Goal: Find specific page/section: Find specific page/section

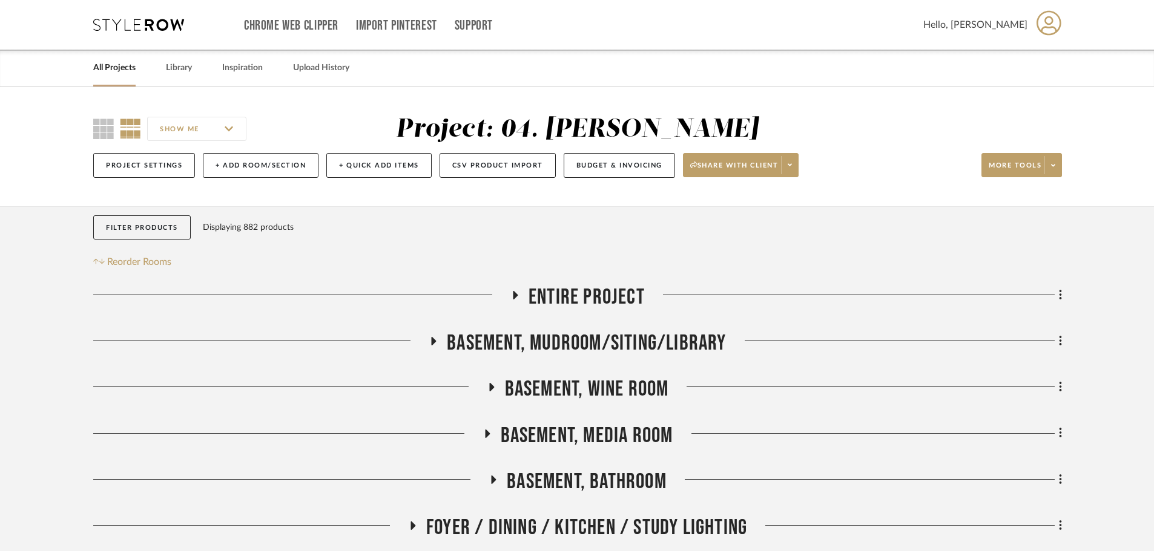
click at [110, 72] on link "All Projects" at bounding box center [114, 68] width 42 height 16
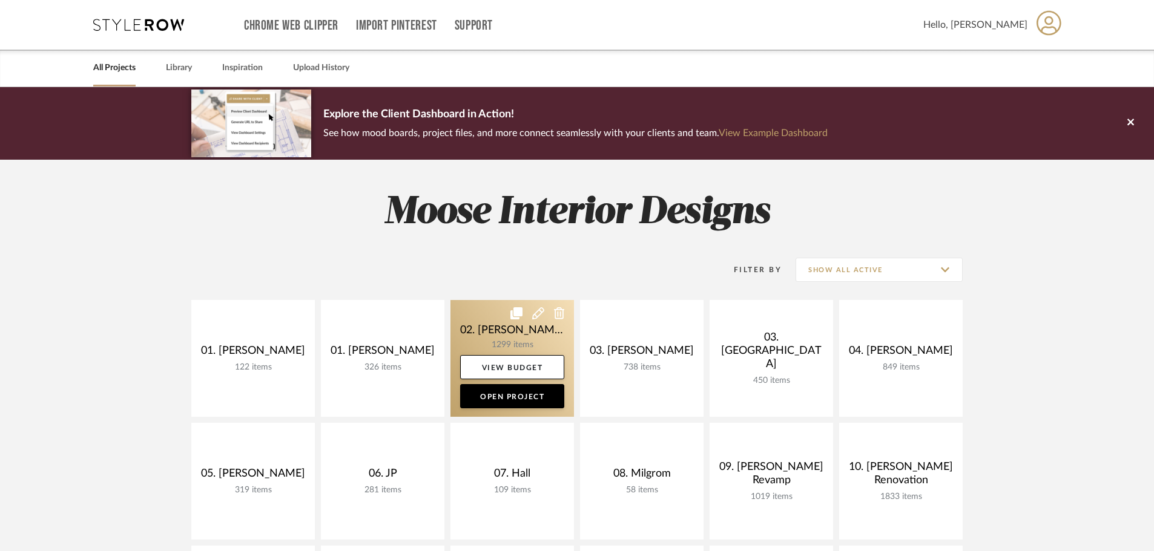
click at [503, 331] on link at bounding box center [511, 358] width 123 height 117
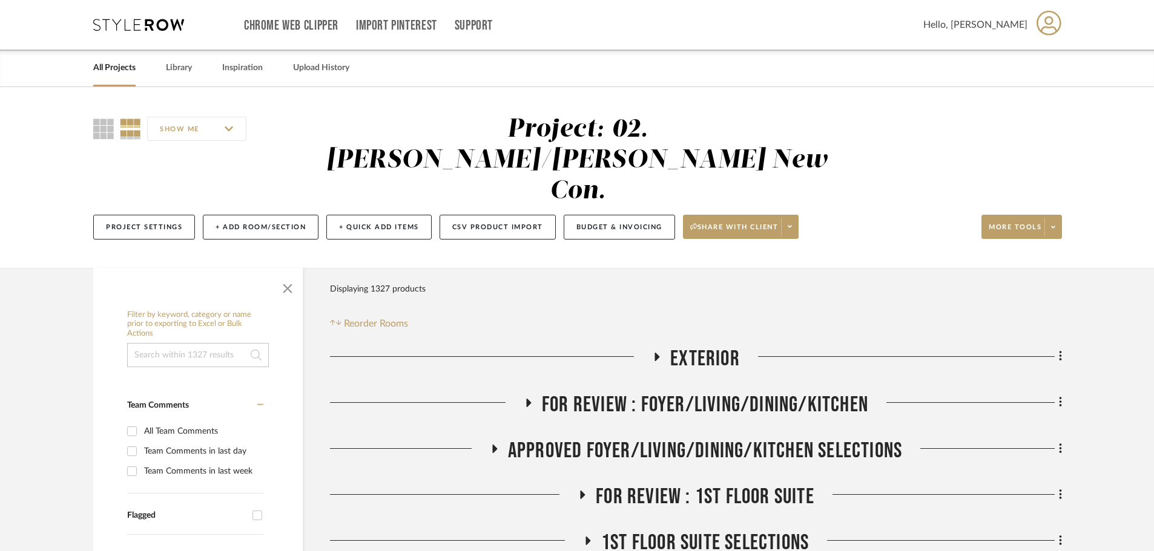
click at [611, 438] on span "APPROVED FOYER/LIVING/DINING/KITCHEN SELECTIONS" at bounding box center [705, 451] width 394 height 26
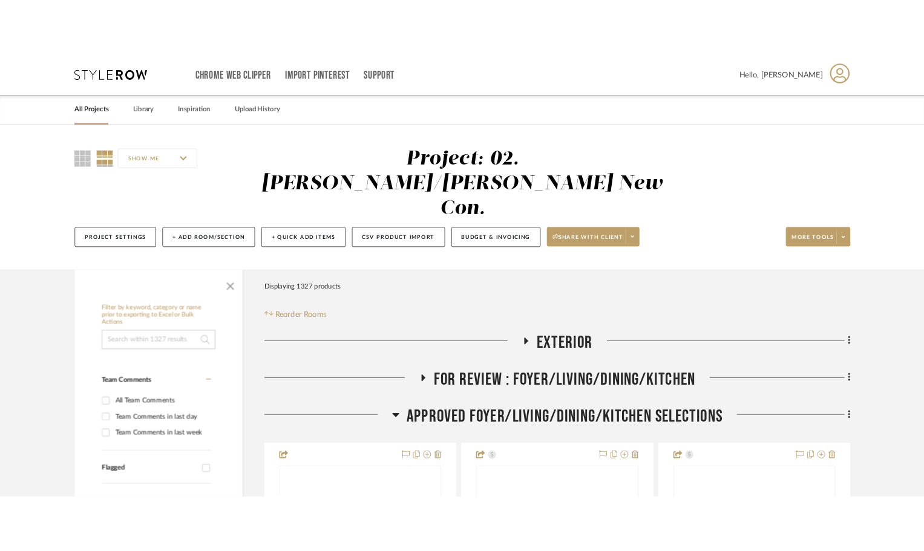
scroll to position [484, 0]
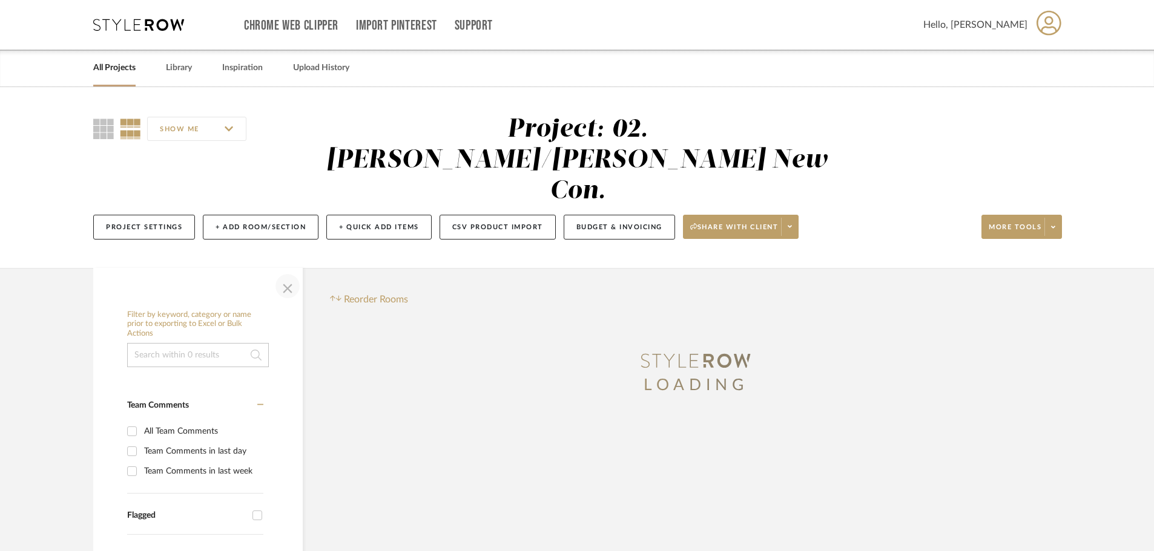
click at [294, 272] on span "button" at bounding box center [287, 286] width 29 height 29
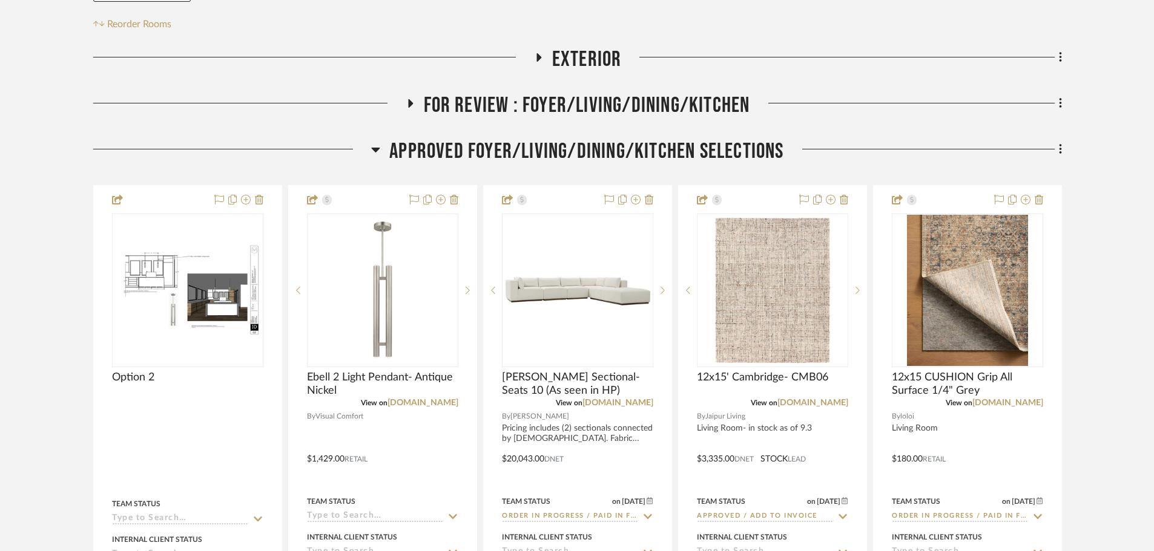
scroll to position [303, 0]
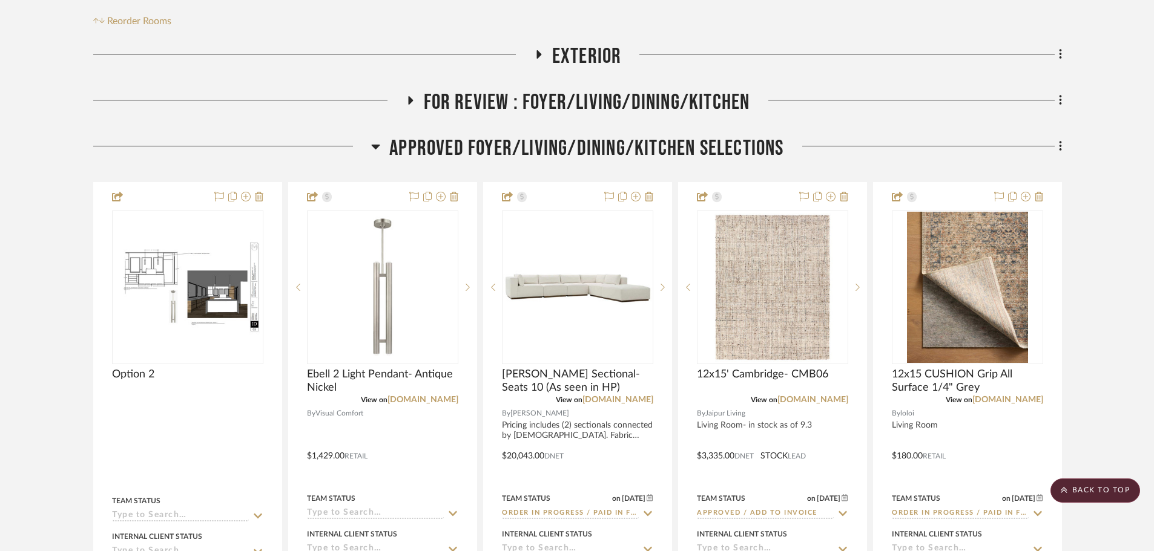
click at [516, 90] on span "FOR REVIEW : Foyer/Living/Dining/Kitchen" at bounding box center [587, 103] width 326 height 26
